Goal: Understand process/instructions: Learn how to perform a task or action

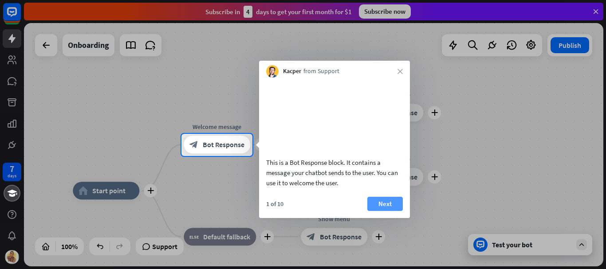
click at [377, 211] on button "Next" at bounding box center [386, 204] width 36 height 14
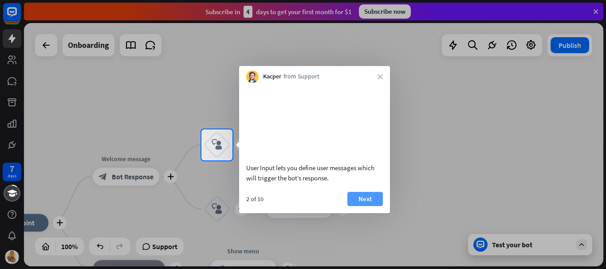
click at [371, 206] on button "Next" at bounding box center [366, 199] width 36 height 14
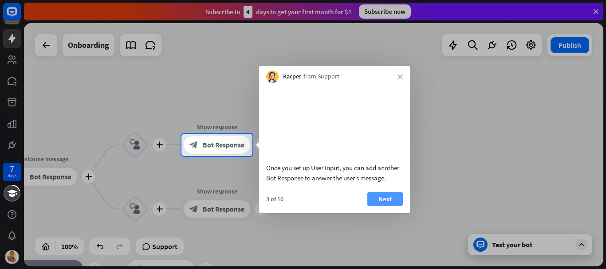
click at [381, 206] on button "Next" at bounding box center [386, 199] width 36 height 14
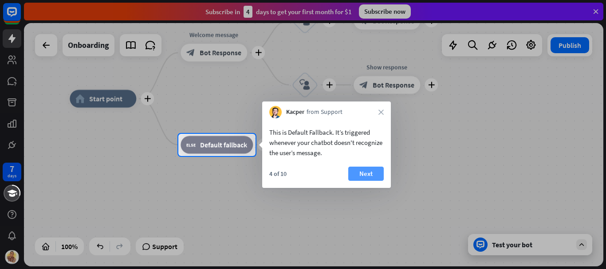
click at [377, 168] on button "Next" at bounding box center [367, 174] width 36 height 14
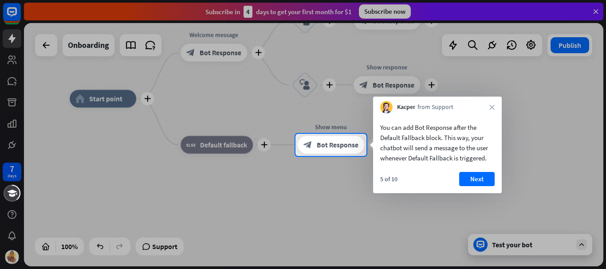
click at [377, 168] on body "7 days close Product Help First steps Get started with ChatBot Help Center Foll…" at bounding box center [303, 134] width 606 height 269
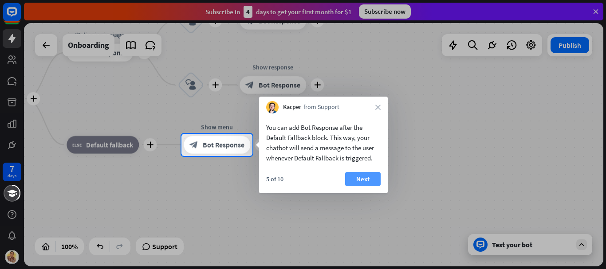
click at [376, 175] on button "Next" at bounding box center [363, 179] width 36 height 14
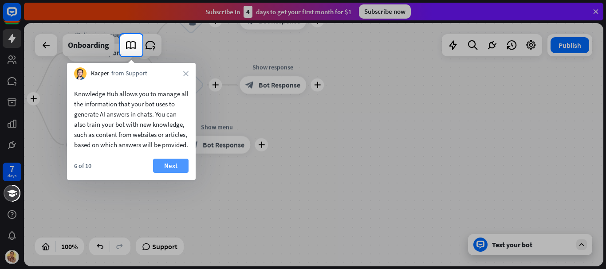
click at [174, 173] on button "Next" at bounding box center [171, 166] width 36 height 14
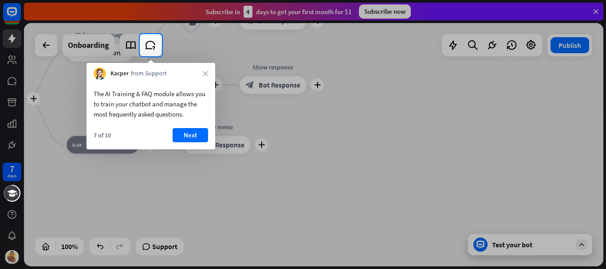
click at [206, 70] on div "Kacper from Support close" at bounding box center [151, 71] width 129 height 17
click at [206, 73] on icon "close" at bounding box center [205, 73] width 5 height 5
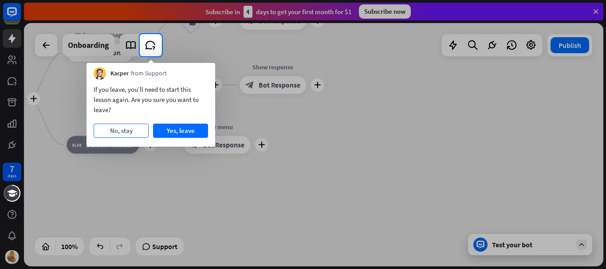
click at [124, 132] on button "No, stay" at bounding box center [121, 131] width 55 height 14
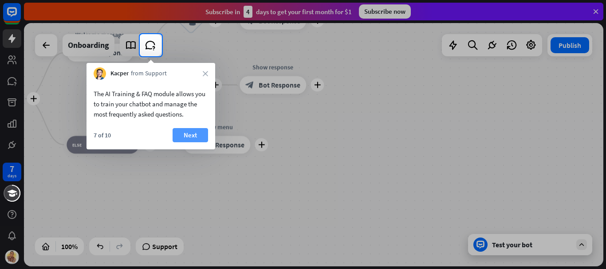
click at [197, 133] on button "Next" at bounding box center [191, 135] width 36 height 14
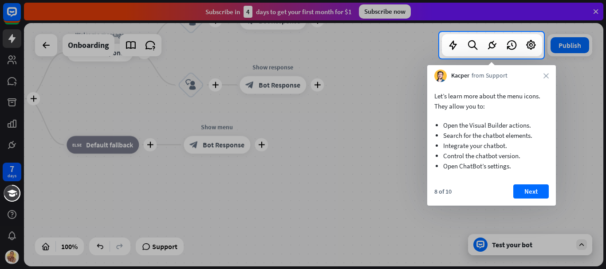
click at [532, 200] on div "8 of 10 Next" at bounding box center [492, 195] width 129 height 21
click at [535, 195] on button "Next" at bounding box center [532, 192] width 36 height 14
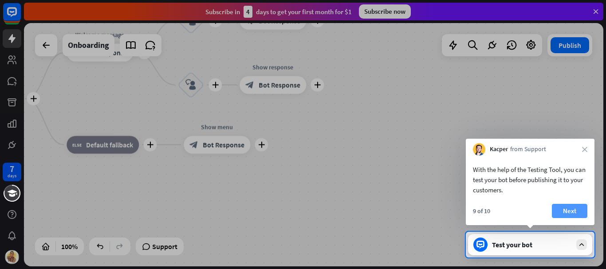
click at [558, 210] on button "Next" at bounding box center [570, 211] width 36 height 14
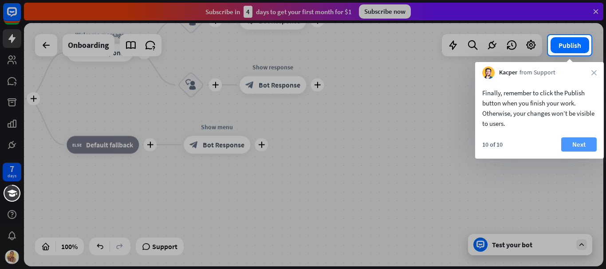
click at [586, 147] on button "Next" at bounding box center [580, 145] width 36 height 14
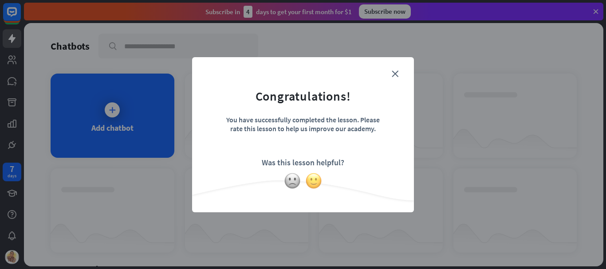
click at [309, 179] on img at bounding box center [313, 181] width 17 height 17
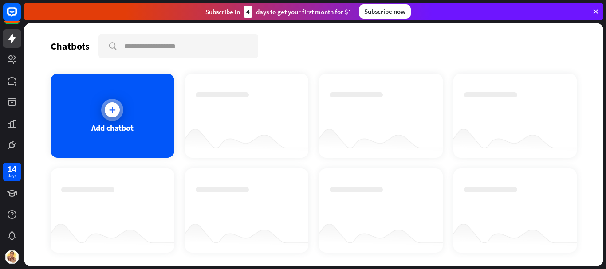
click at [135, 106] on div "Add chatbot" at bounding box center [113, 116] width 124 height 84
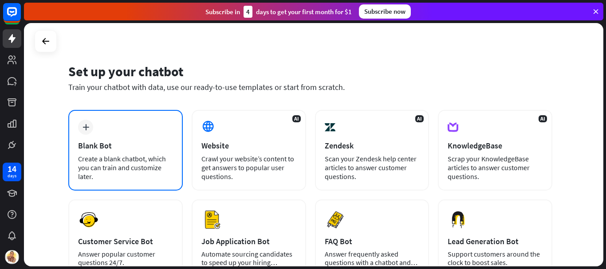
scroll to position [12, 0]
